Goal: Communication & Community: Answer question/provide support

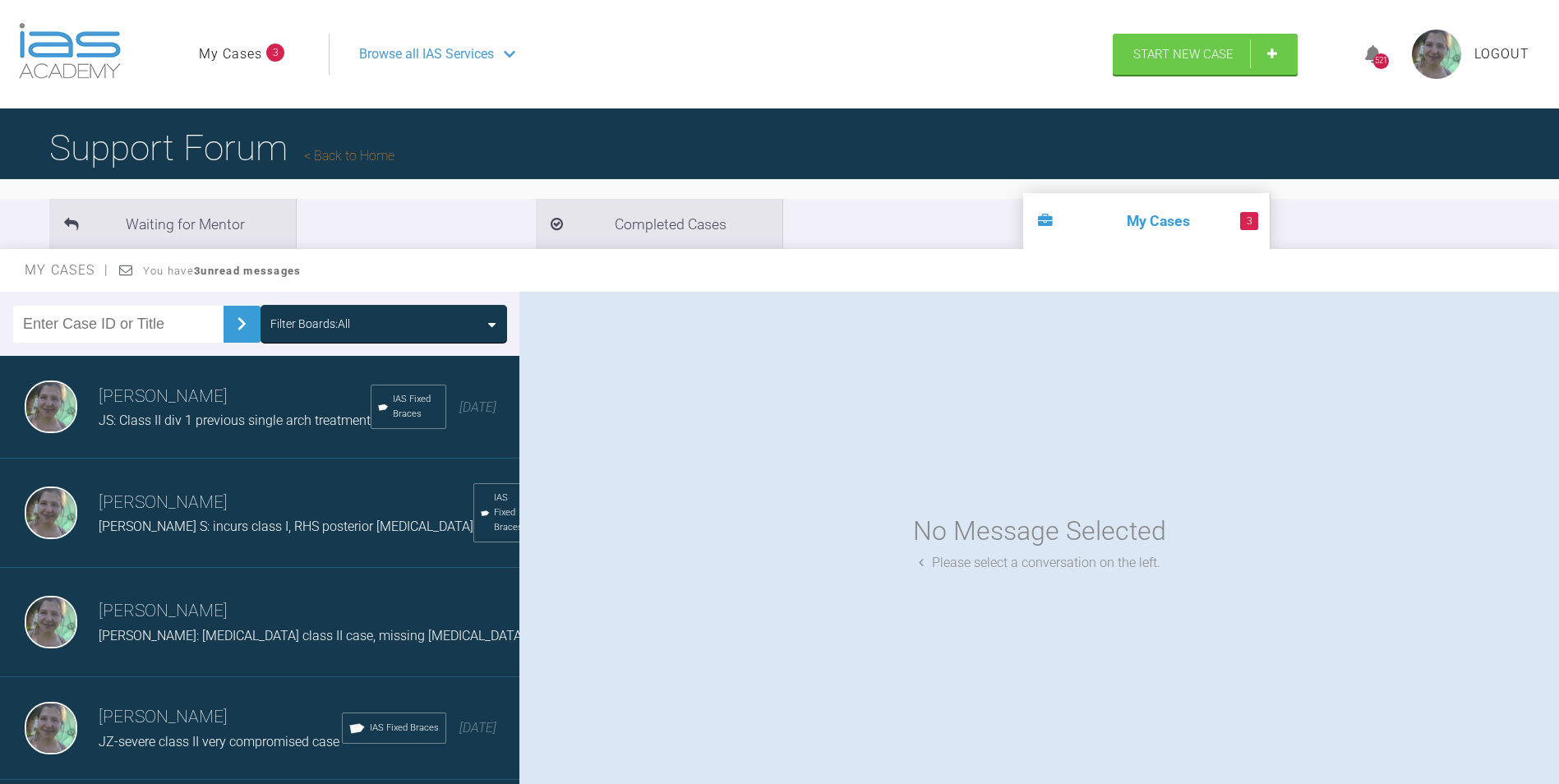
click at [129, 415] on div "JS: Class II div 1 previous single arch treatment" at bounding box center [235, 421] width 272 height 21
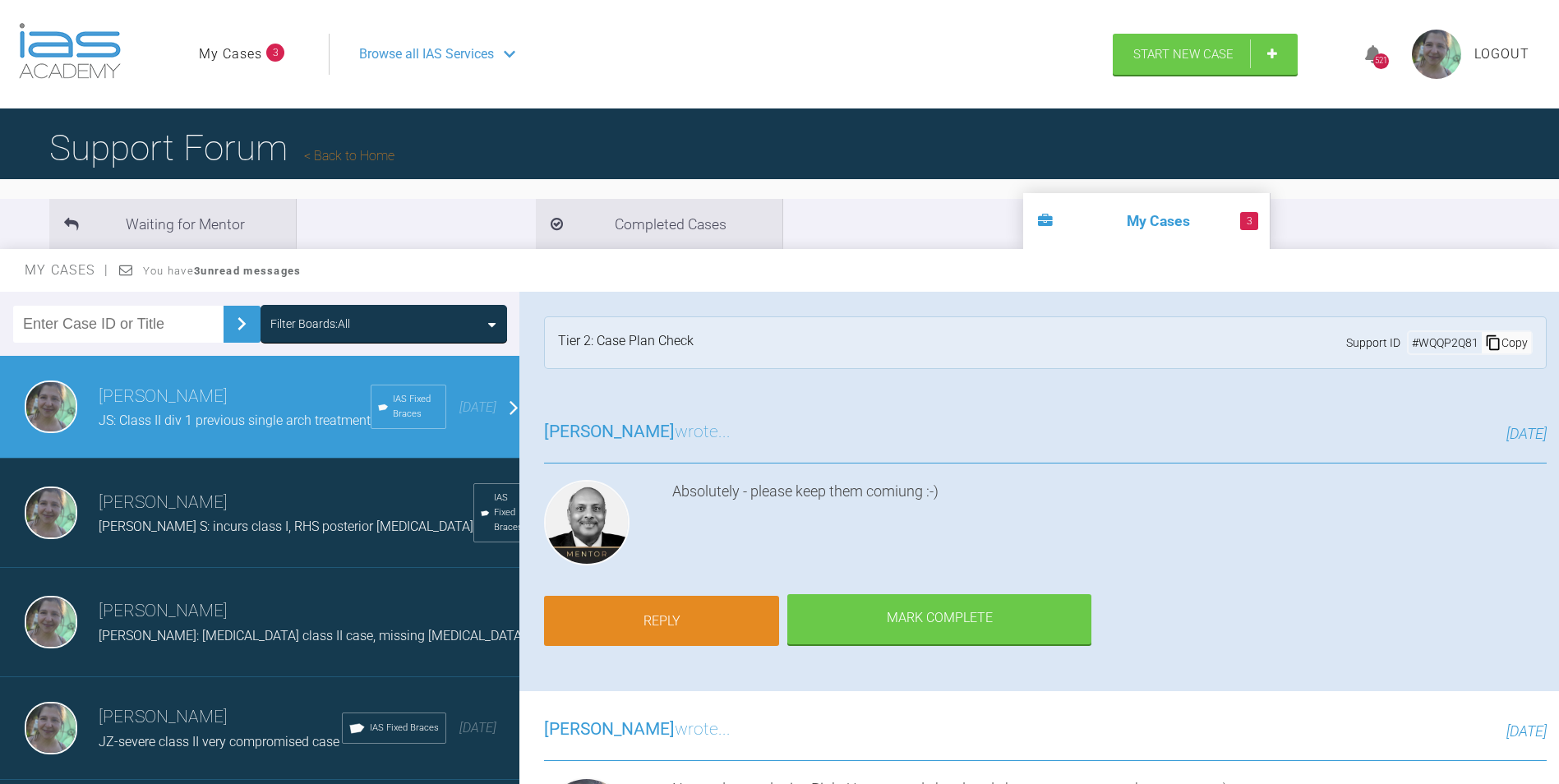
click at [714, 616] on link "Reply" at bounding box center [661, 621] width 235 height 51
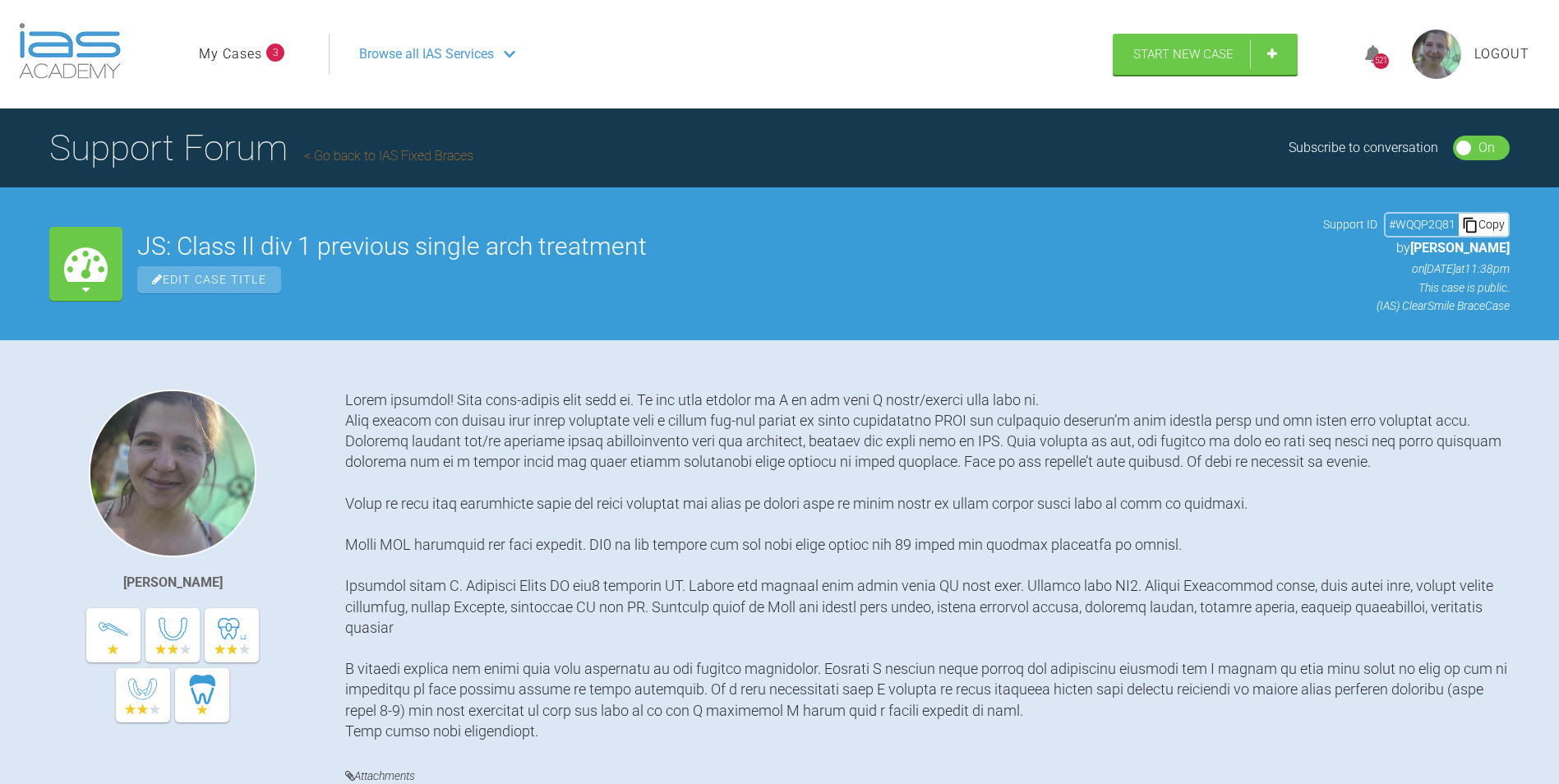
click at [241, 50] on link "My Cases" at bounding box center [231, 54] width 64 height 21
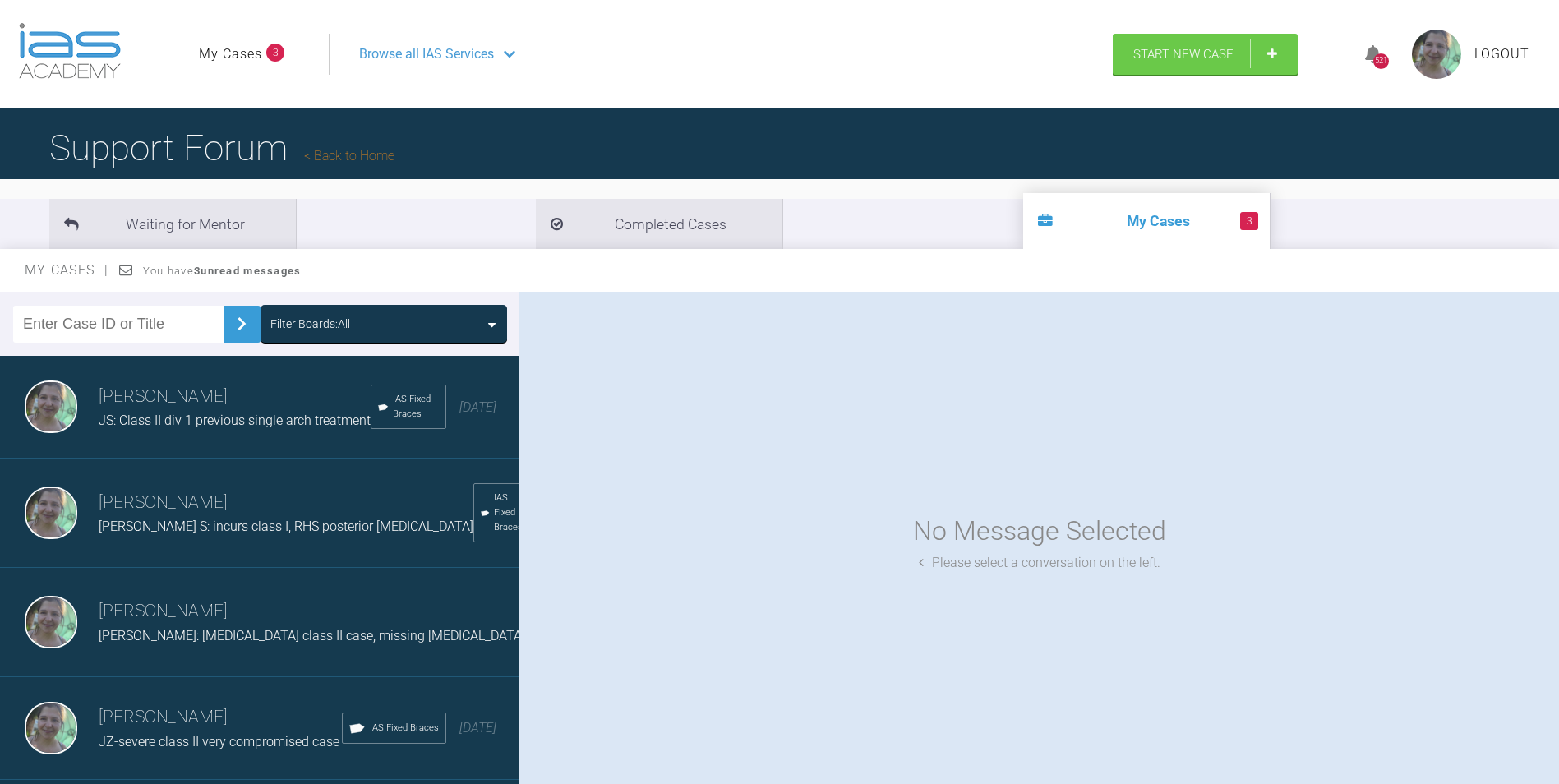
click at [146, 517] on h3 "[PERSON_NAME]" at bounding box center [286, 502] width 375 height 28
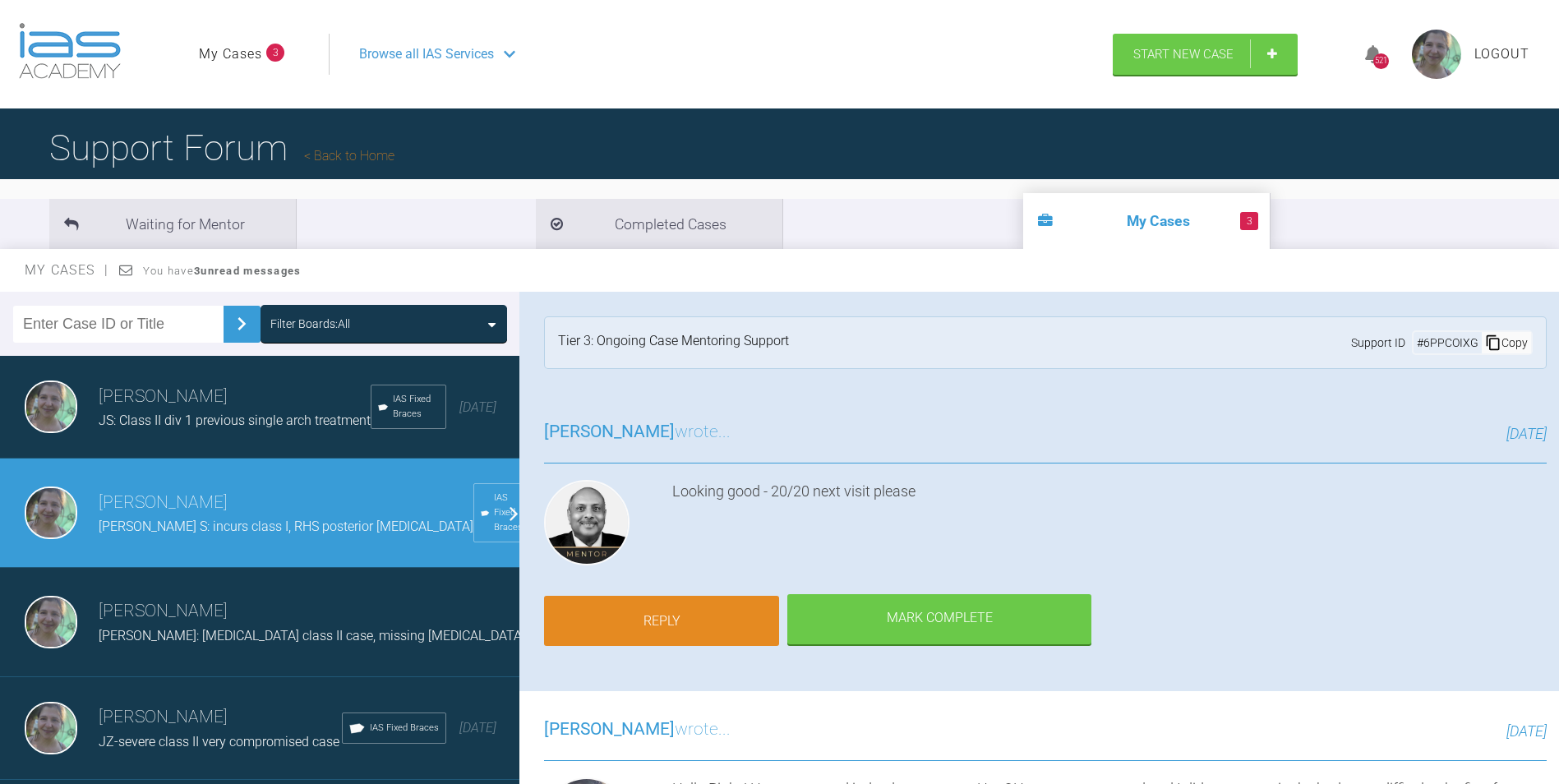
click at [683, 615] on link "Reply" at bounding box center [661, 621] width 235 height 51
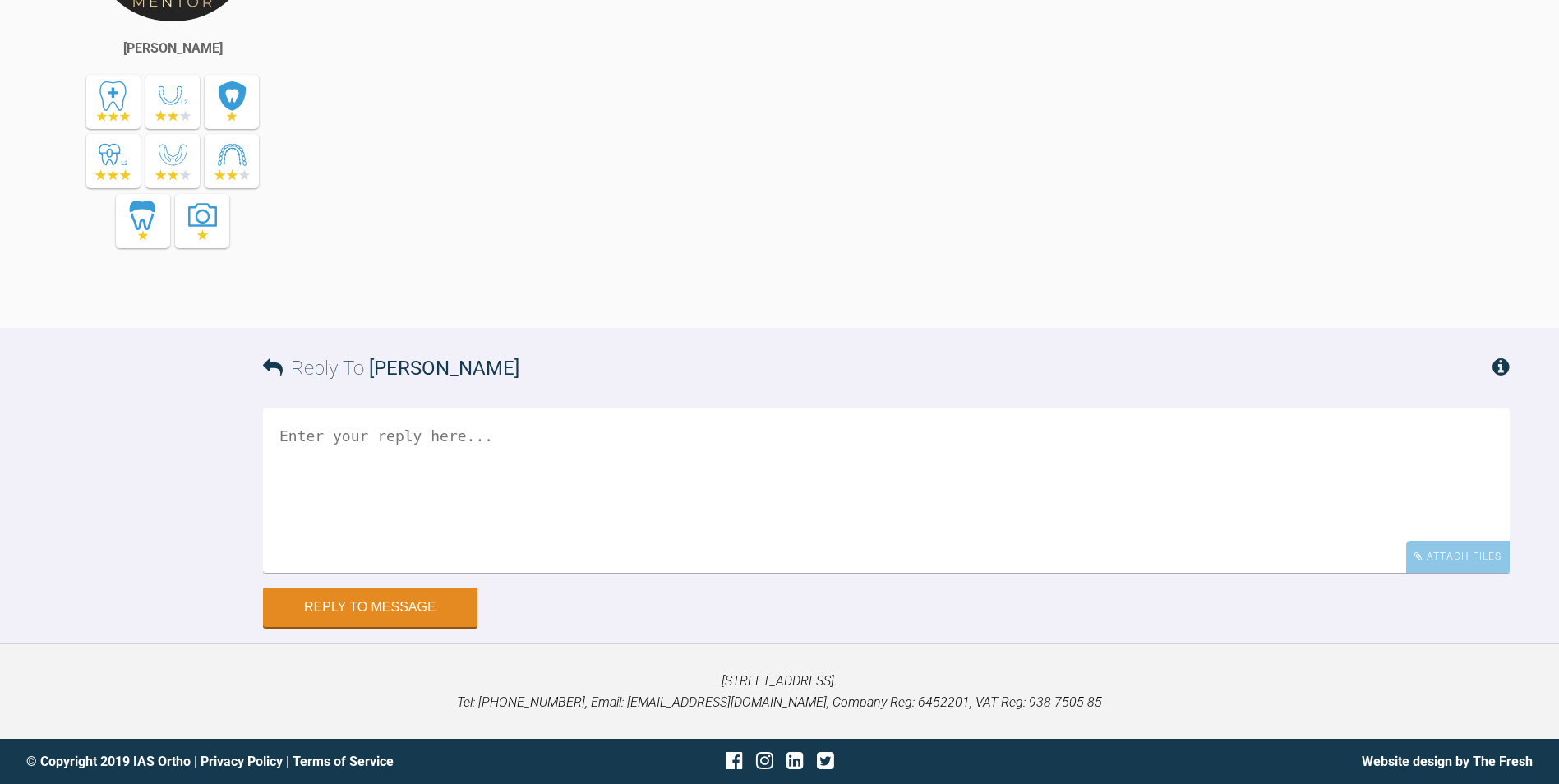
scroll to position [5634, 0]
click at [1453, 565] on div "Attach Files" at bounding box center [1458, 556] width 103 height 32
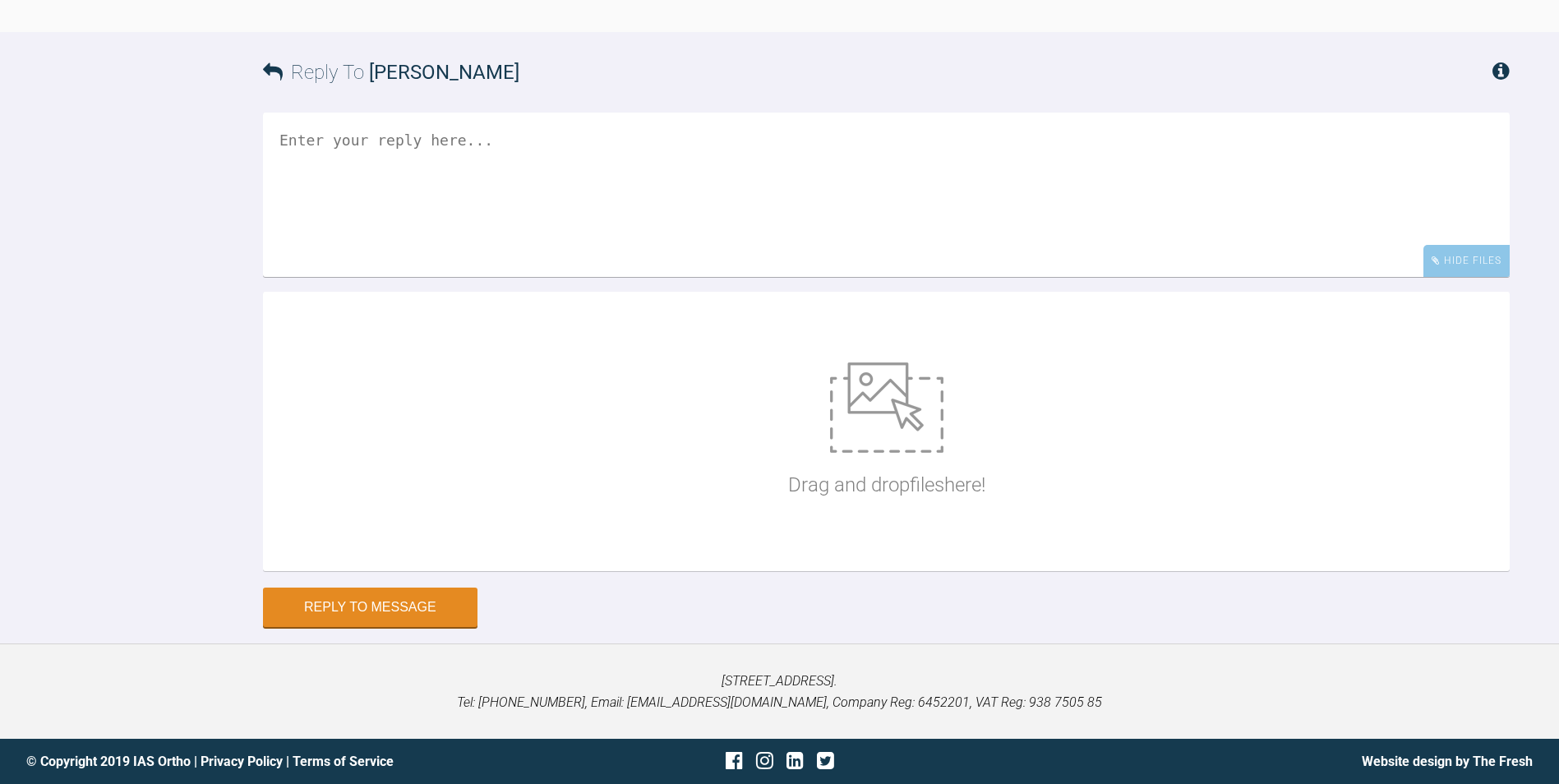
click at [884, 453] on img at bounding box center [886, 407] width 113 height 91
type input "C:\fakepath\DSC_0832.JPG"
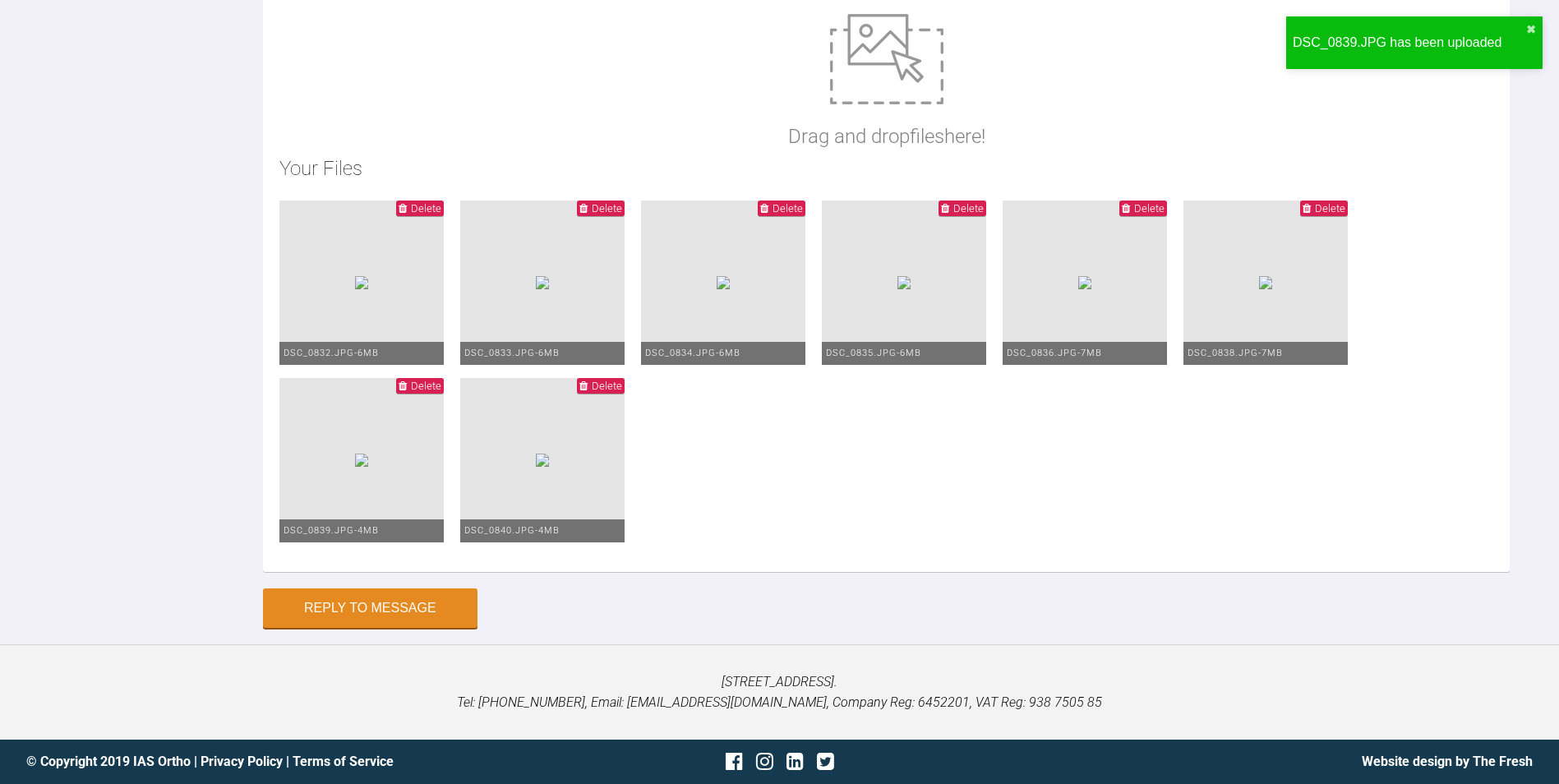
drag, startPoint x: 702, startPoint y: 439, endPoint x: 719, endPoint y: 435, distance: 17.5
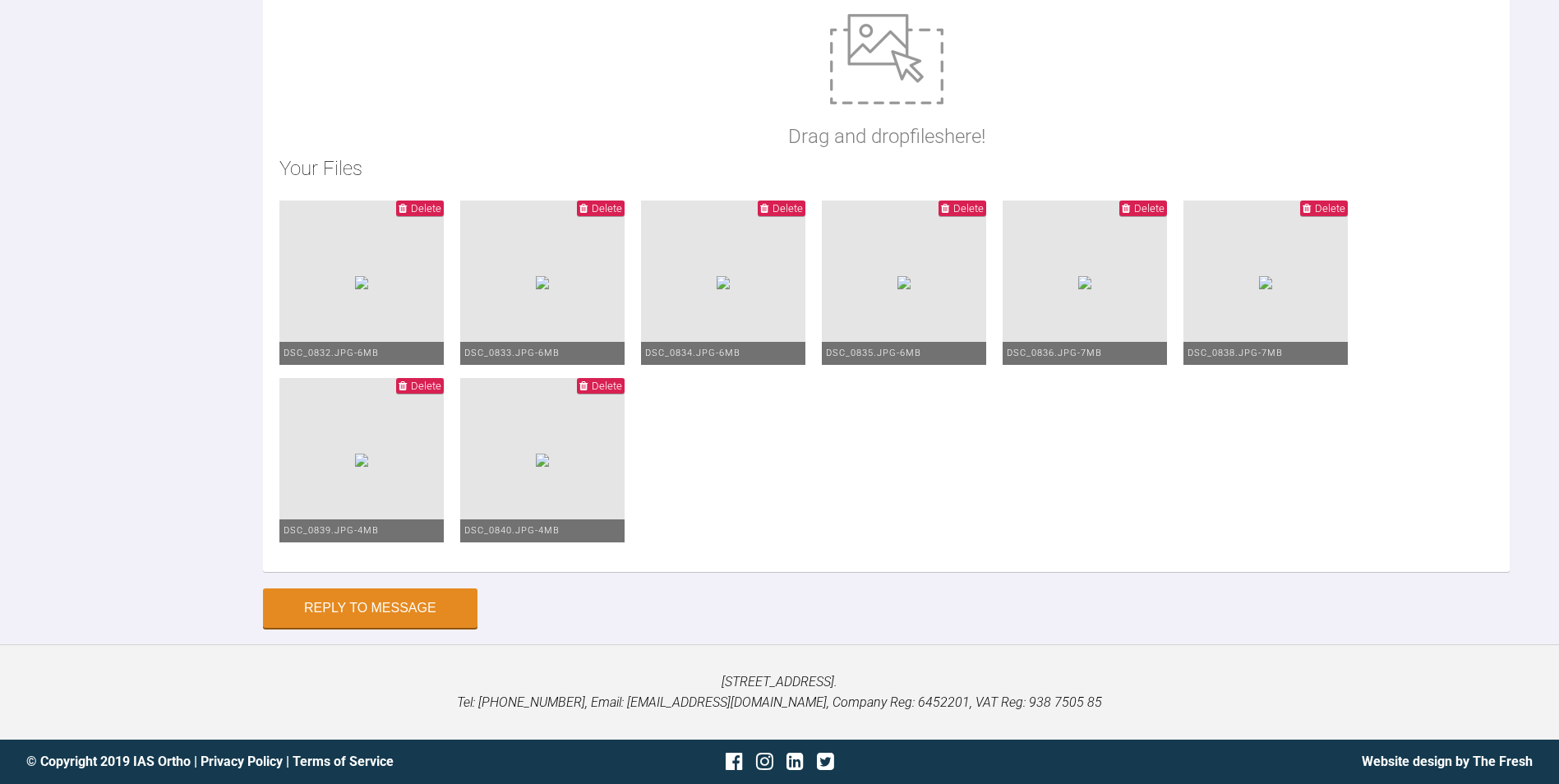
drag, startPoint x: 813, startPoint y: 438, endPoint x: 873, endPoint y: 432, distance: 60.3
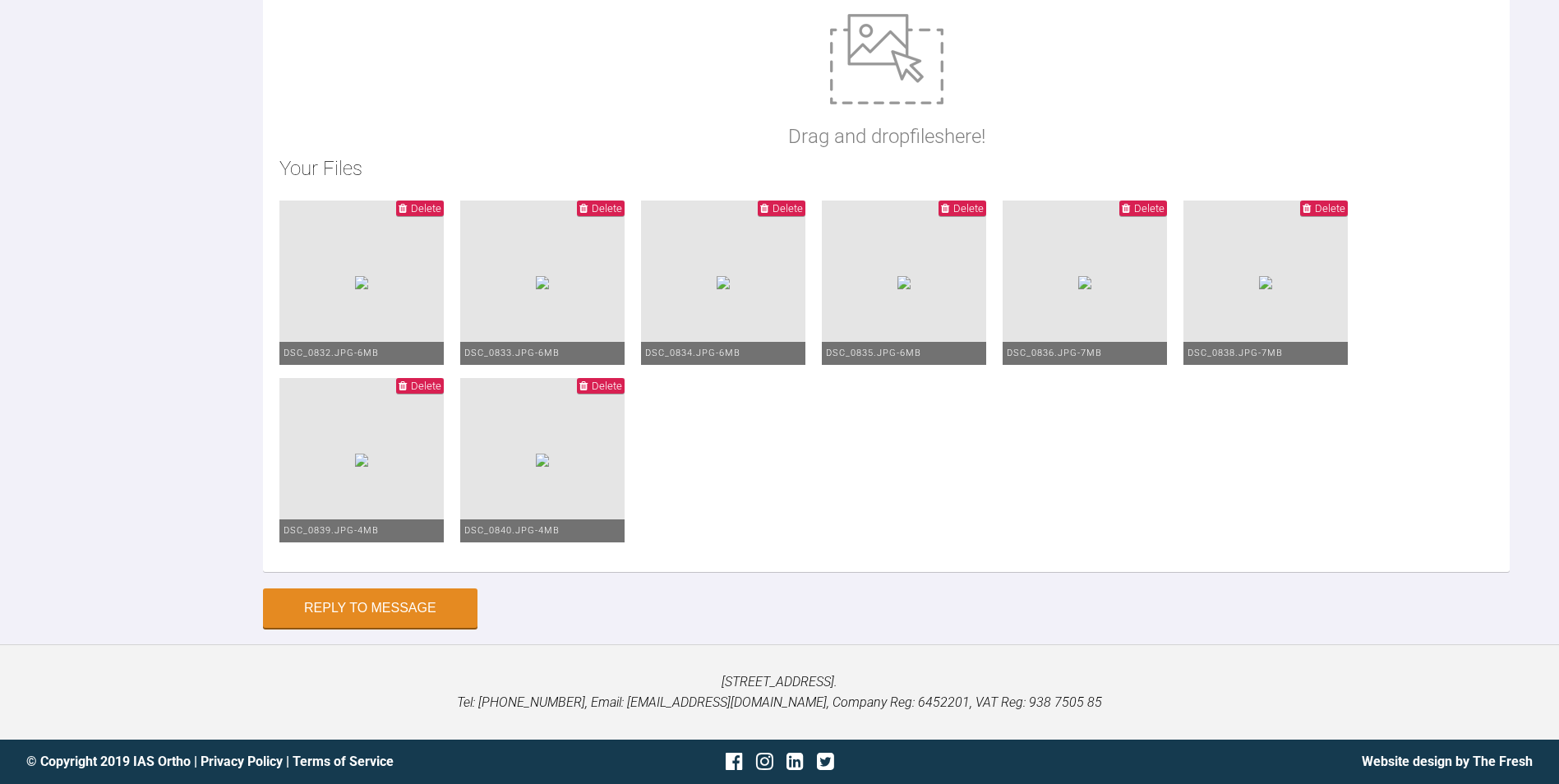
type textarea "2020 we did.. I do think I need to change brackets LR1, LL1/2 but wanted to dou…"
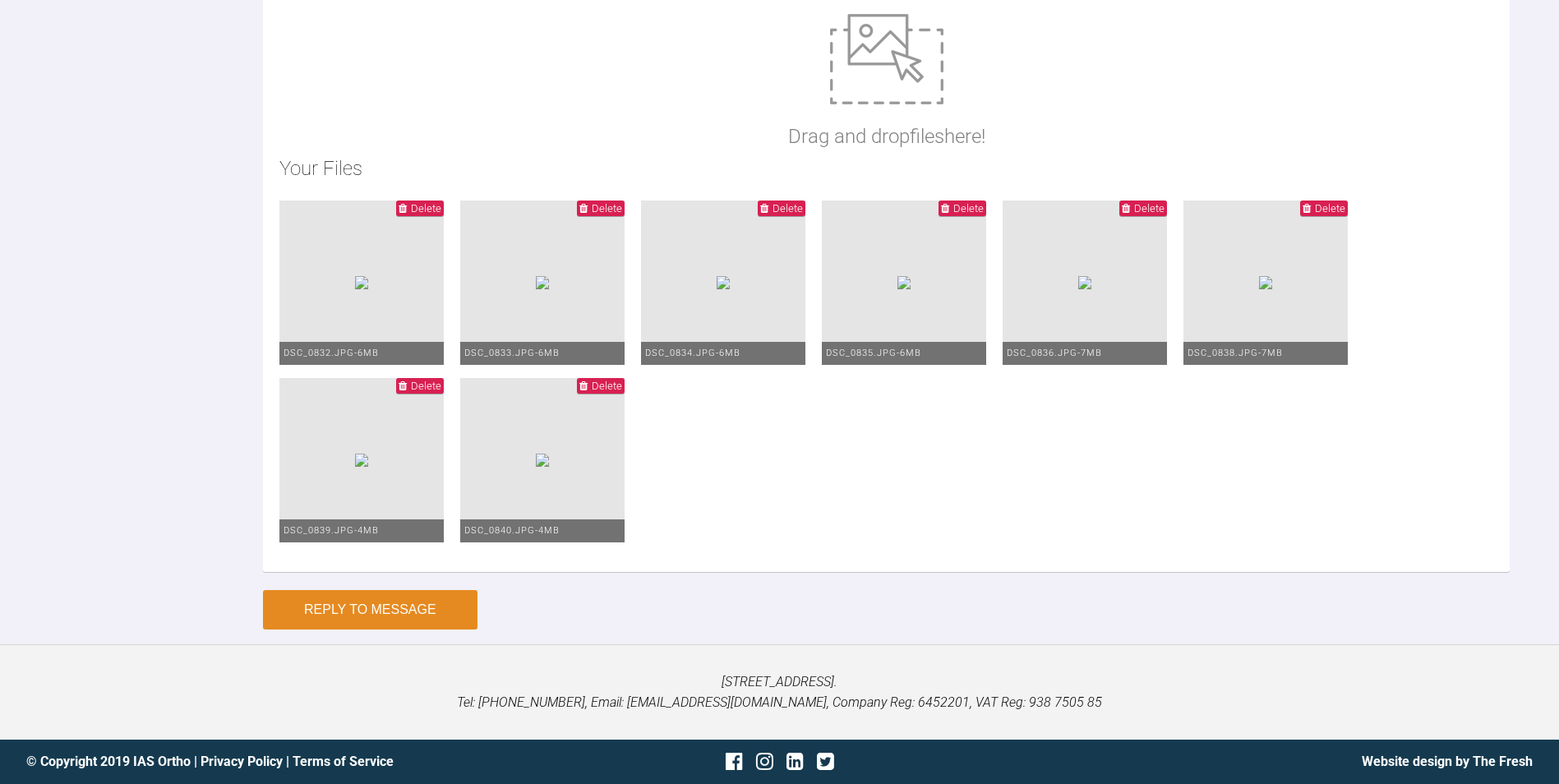
click at [380, 610] on button "Reply to Message" at bounding box center [370, 609] width 214 height 40
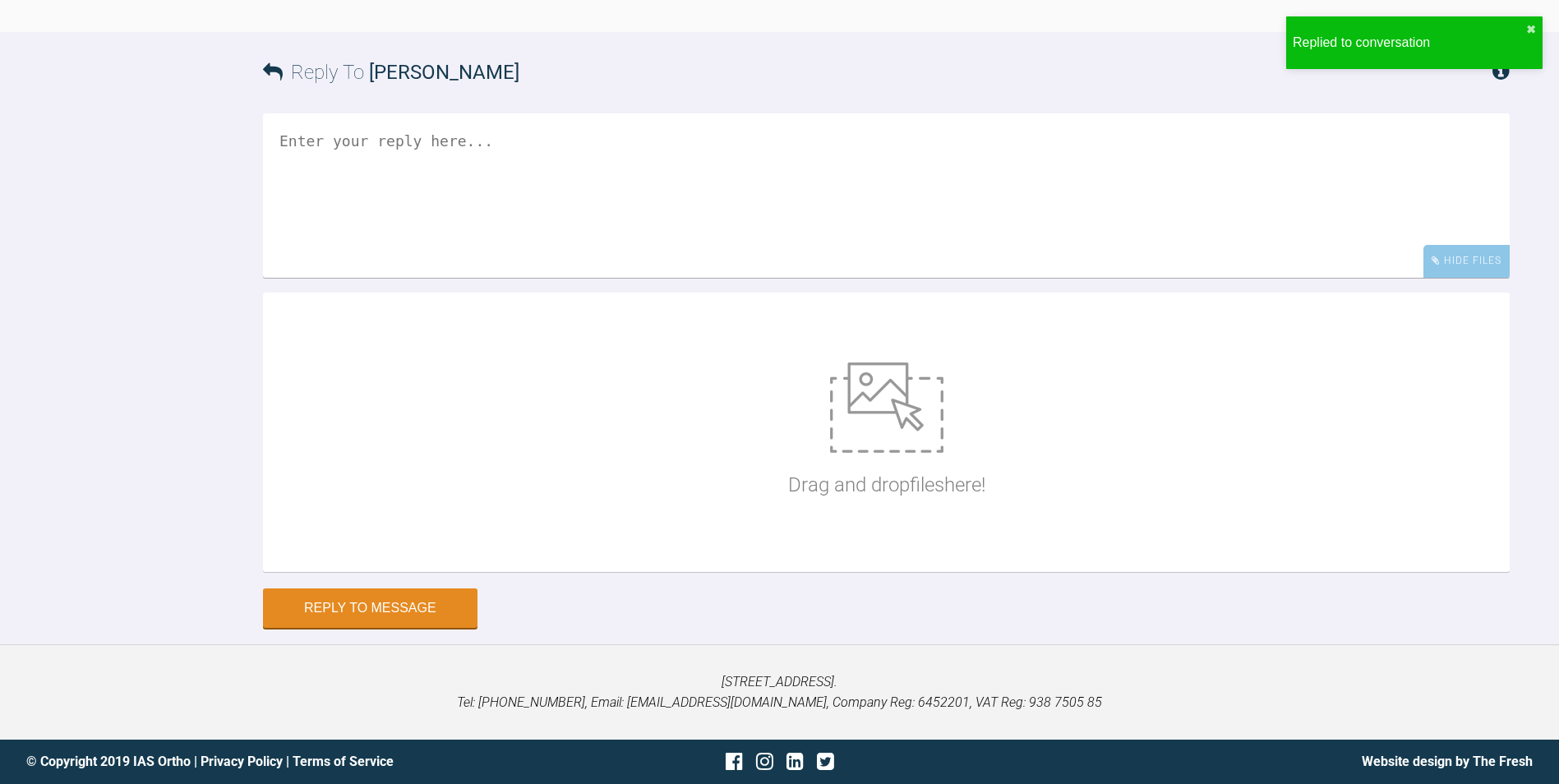
scroll to position [5396, 0]
